Goal: Contribute content: Contribute content

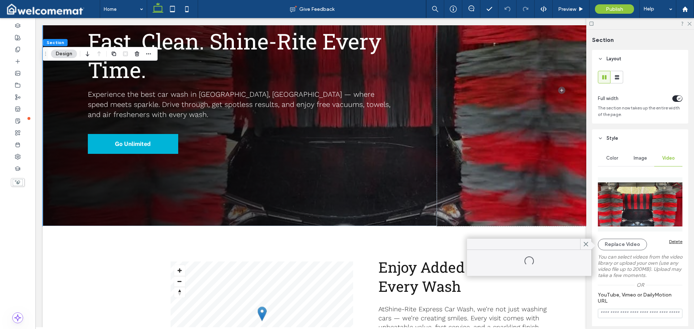
scroll to position [145, 0]
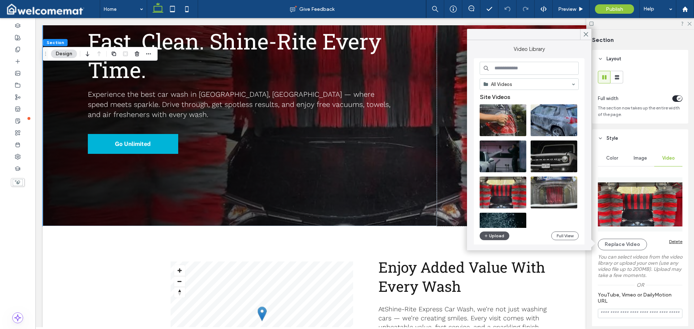
click at [496, 235] on button "Upload" at bounding box center [495, 236] width 30 height 9
click at [497, 236] on button "Upload" at bounding box center [495, 236] width 30 height 9
click at [495, 234] on button "Upload" at bounding box center [495, 236] width 30 height 9
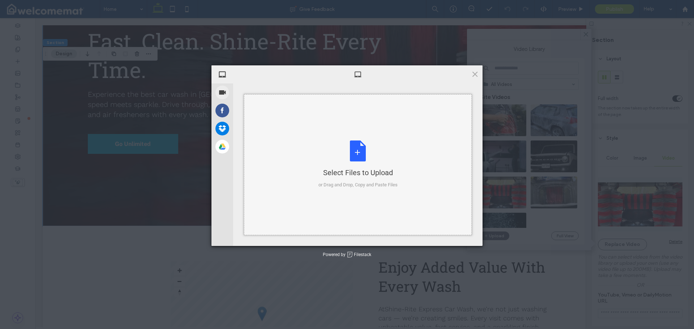
click at [362, 163] on div "Select Files to Upload or Drag and Drop, Copy and Paste Files" at bounding box center [357, 165] width 79 height 48
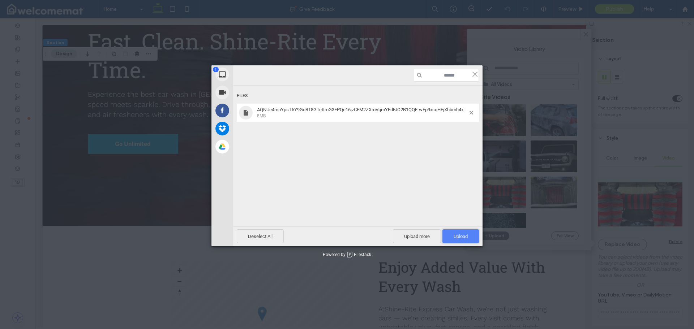
click at [463, 232] on span "Upload 1" at bounding box center [460, 237] width 37 height 14
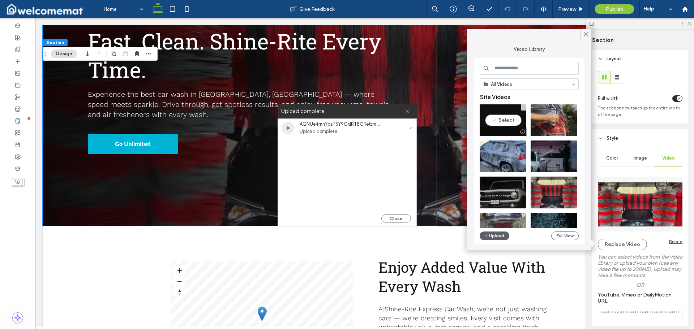
click at [509, 115] on video at bounding box center [503, 120] width 47 height 32
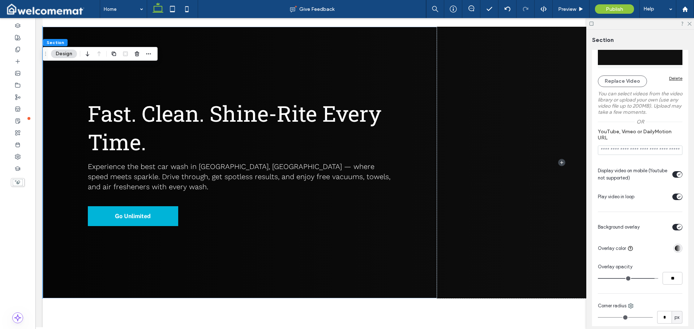
scroll to position [181, 0]
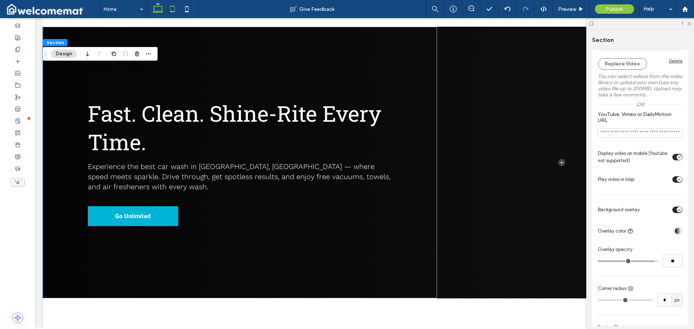
drag, startPoint x: 167, startPoint y: 6, endPoint x: 171, endPoint y: 5, distance: 4.0
click at [167, 6] on icon at bounding box center [172, 9] width 14 height 14
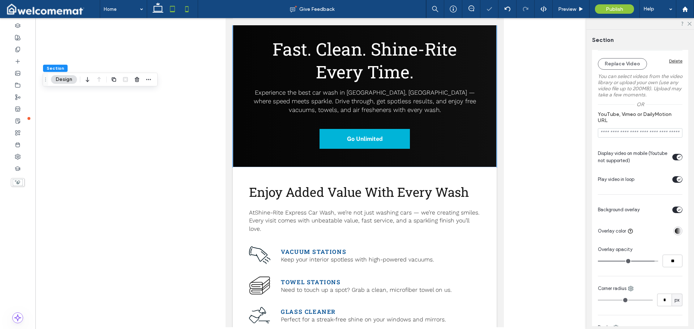
scroll to position [0, 0]
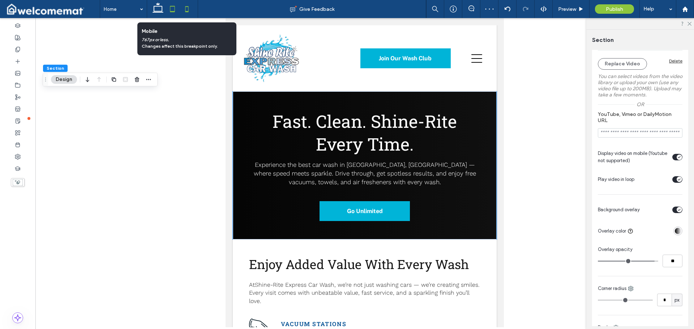
click at [185, 6] on icon at bounding box center [187, 9] width 14 height 14
type input "**"
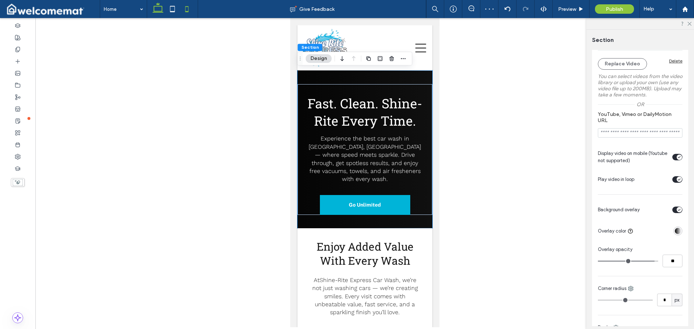
drag, startPoint x: 160, startPoint y: 12, endPoint x: 108, endPoint y: 2, distance: 53.0
click at [160, 12] on icon at bounding box center [158, 9] width 14 height 14
type input "*"
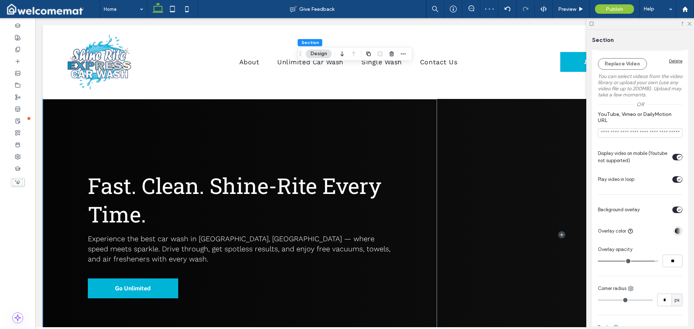
scroll to position [65, 0]
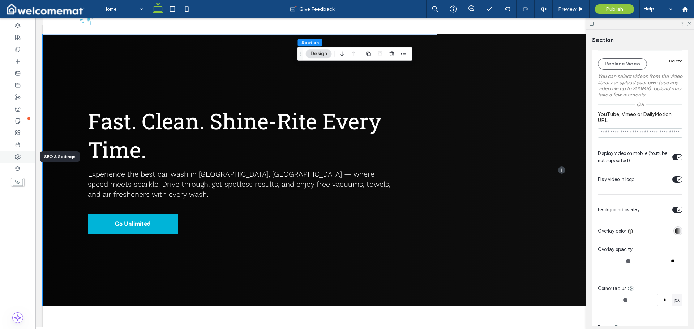
click at [21, 155] on div at bounding box center [17, 157] width 35 height 12
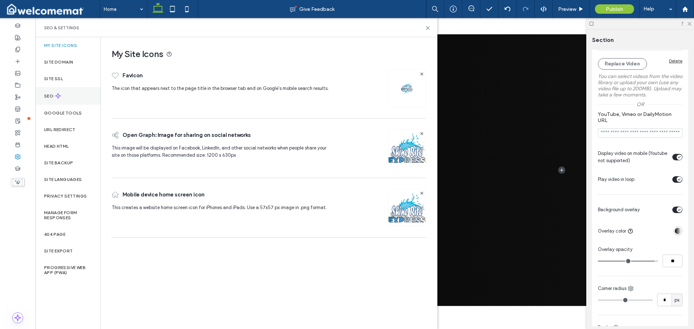
click at [63, 93] on div "SEO" at bounding box center [67, 96] width 65 height 18
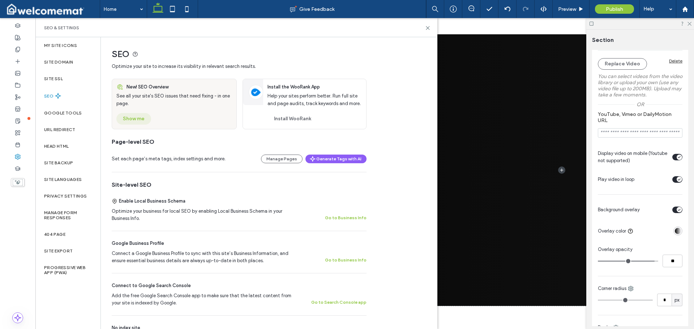
click at [140, 119] on button "Show me" at bounding box center [133, 119] width 35 height 12
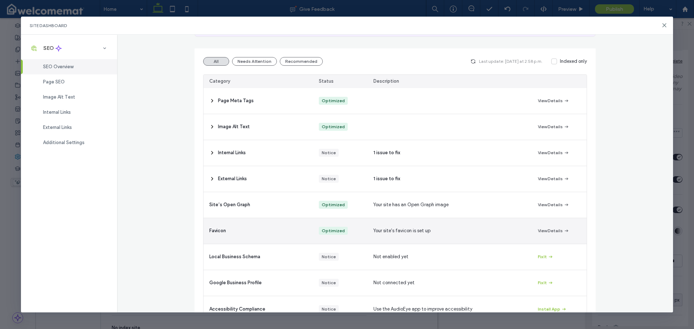
scroll to position [83, 0]
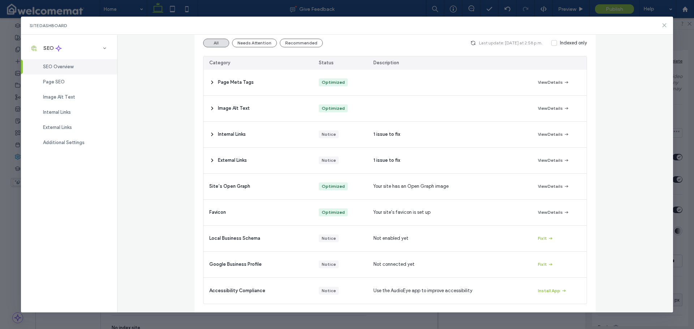
click at [664, 27] on icon at bounding box center [664, 25] width 6 height 6
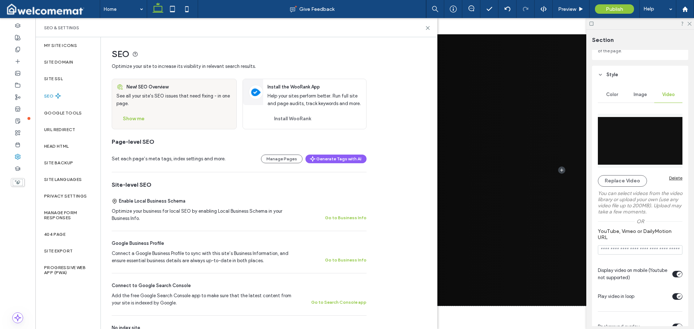
scroll to position [0, 0]
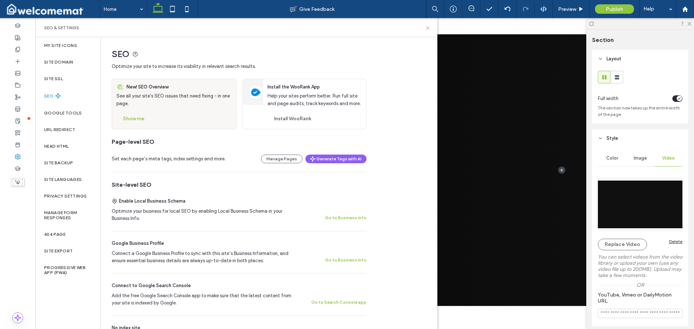
click at [425, 27] on icon at bounding box center [427, 27] width 5 height 5
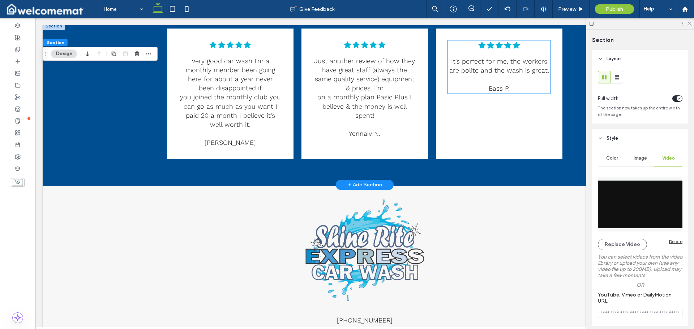
scroll to position [2324, 0]
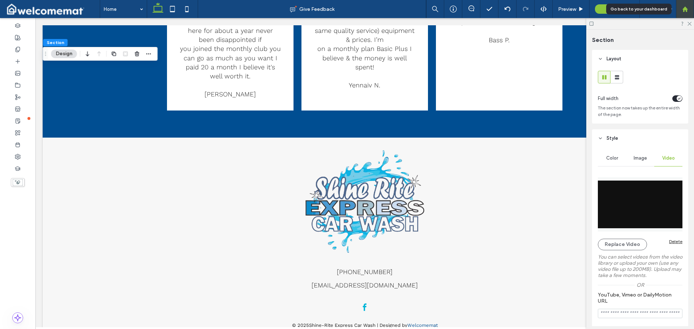
click at [684, 8] on use at bounding box center [684, 8] width 5 height 5
